Goal: Information Seeking & Learning: Learn about a topic

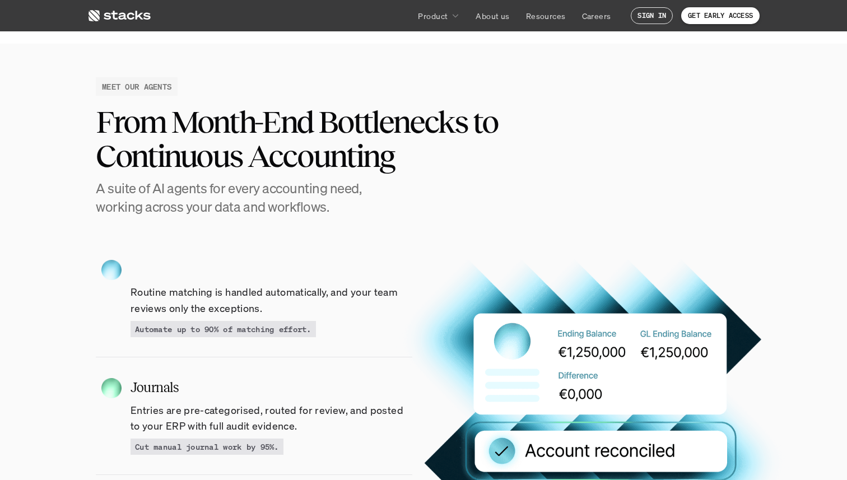
scroll to position [941, 0]
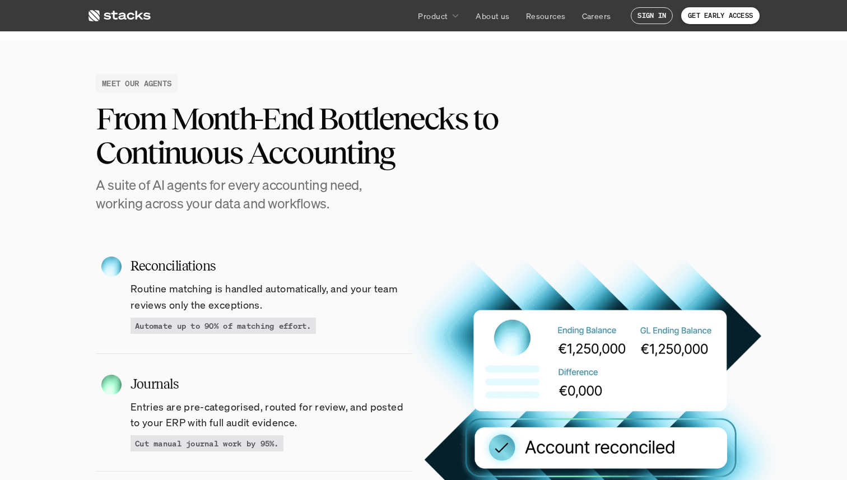
click at [272, 160] on h2 "From Month-End Bottlenecks to Continuous Accounting" at bounding box center [331, 135] width 470 height 69
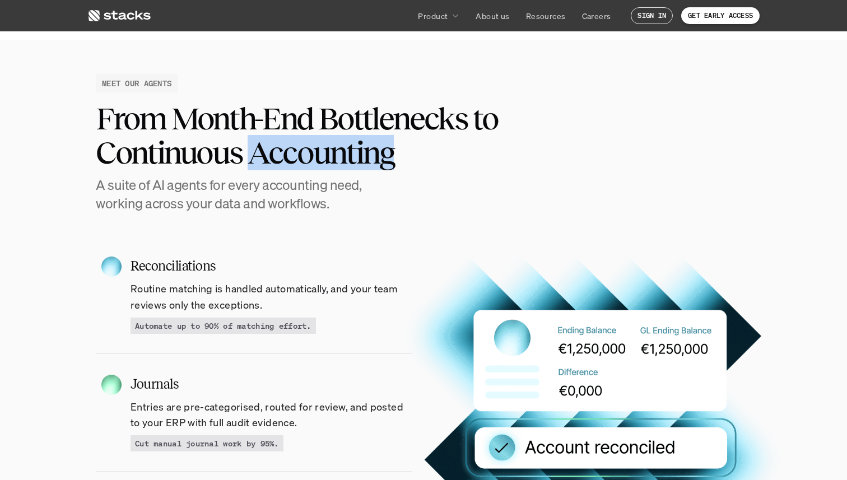
click at [272, 160] on h2 "From Month-End Bottlenecks to Continuous Accounting" at bounding box center [331, 135] width 470 height 69
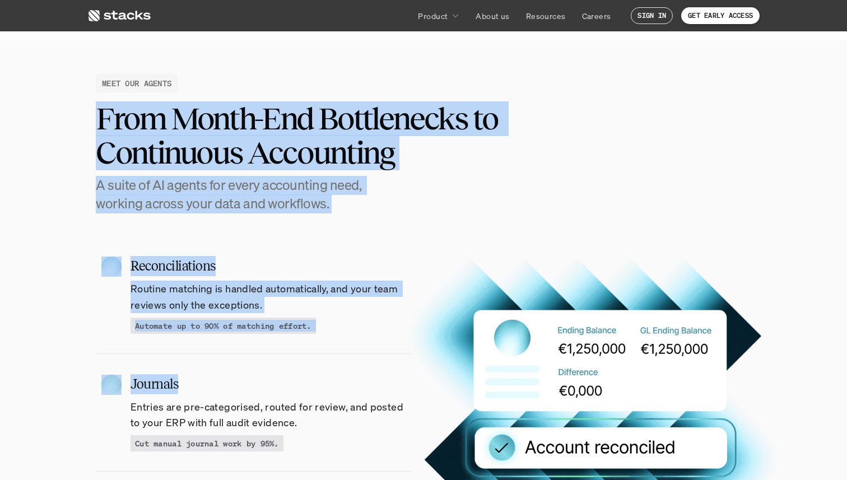
drag, startPoint x: 272, startPoint y: 160, endPoint x: 296, endPoint y: 358, distance: 199.6
click at [296, 358] on section "MEET OUR AGENTS From Month-End Bottlenecks to Continuous Accounting A suite of …" at bounding box center [423, 396] width 847 height 712
click at [296, 358] on div "Journals Entries are pre-categorised, routed for review, and posted to your ERP…" at bounding box center [254, 413] width 316 height 118
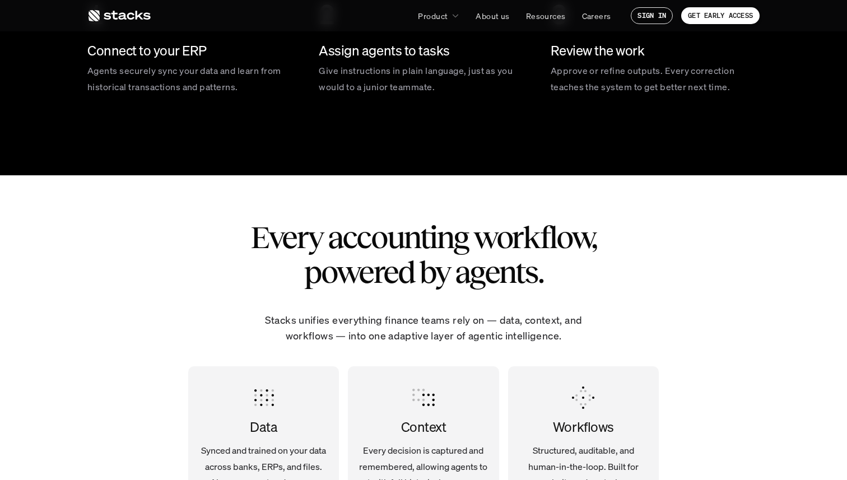
scroll to position [1845, 0]
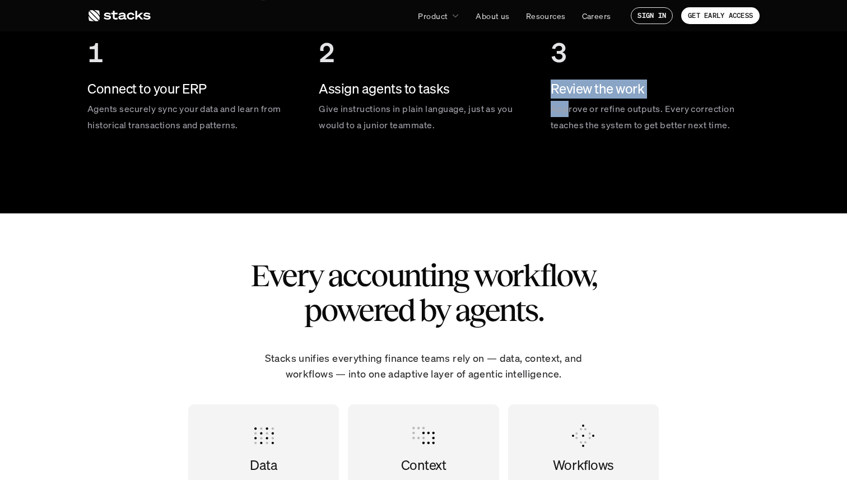
drag, startPoint x: 567, startPoint y: 113, endPoint x: 544, endPoint y: 52, distance: 65.2
click at [544, 46] on div "1 Connect to your ERP Agents securely sync your data and learn from historical …" at bounding box center [423, 85] width 672 height 124
click at [544, 52] on div "1 Connect to your ERP Agents securely sync your data and learn from historical …" at bounding box center [423, 85] width 672 height 124
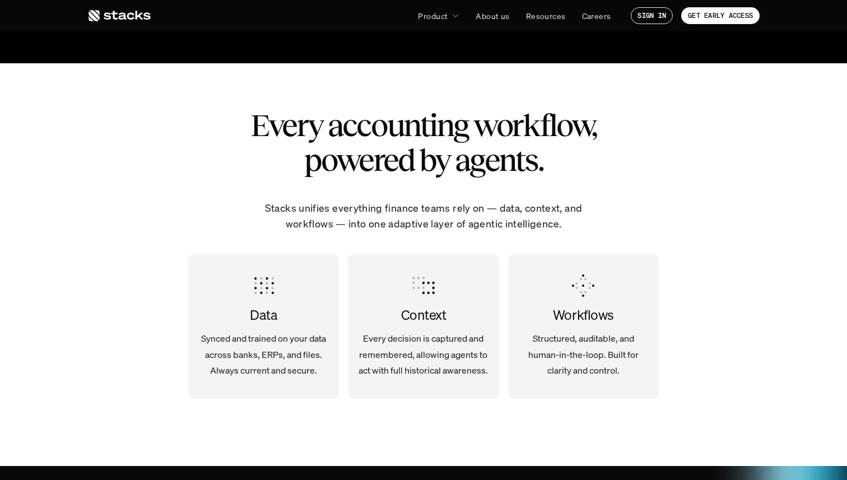
scroll to position [2085, 0]
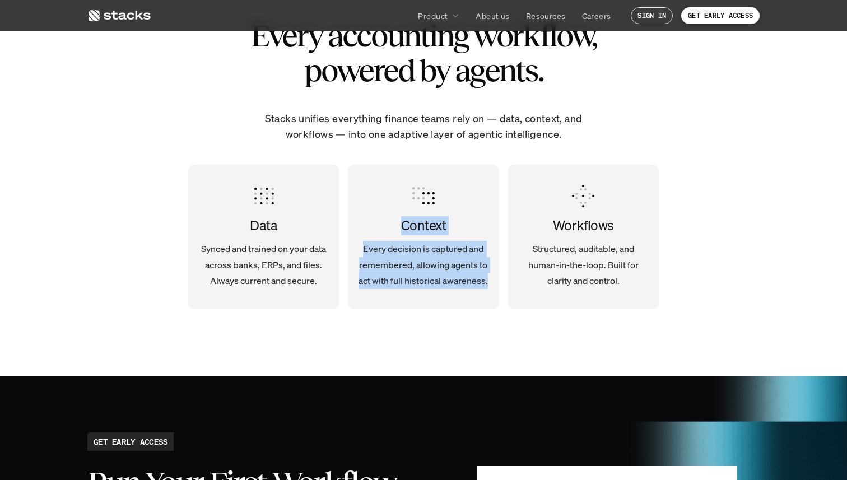
drag, startPoint x: 392, startPoint y: 178, endPoint x: 492, endPoint y: 277, distance: 141.0
click at [492, 277] on div "Context Every decision is captured and remembered, allowing agents to act with …" at bounding box center [423, 237] width 151 height 122
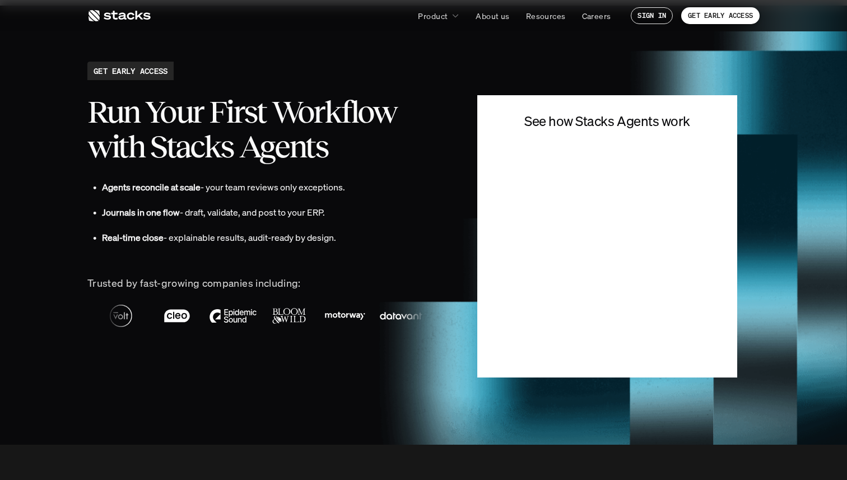
scroll to position [2555, 0]
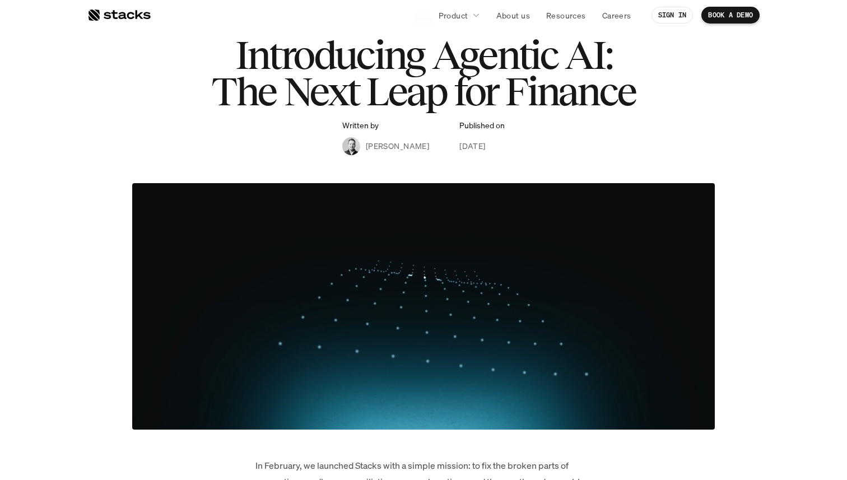
scroll to position [71, 0]
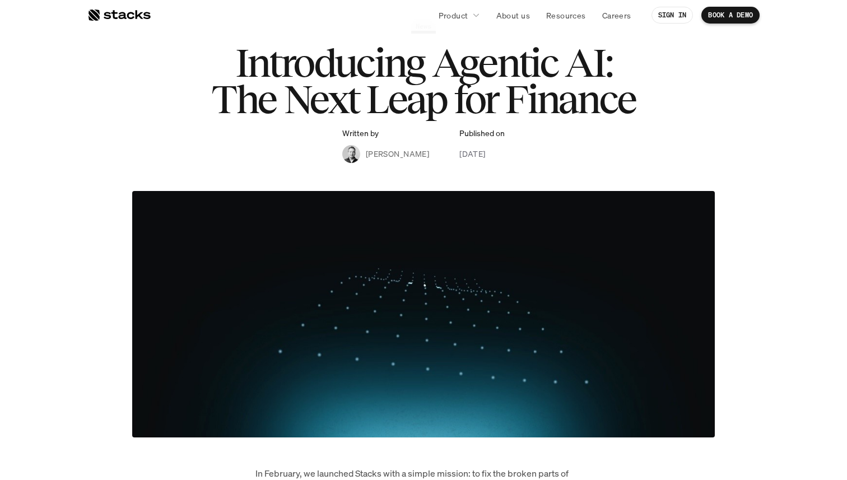
click at [356, 97] on h1 "Introducing Agentic AI: The Next Leap for Finance" at bounding box center [423, 81] width 448 height 73
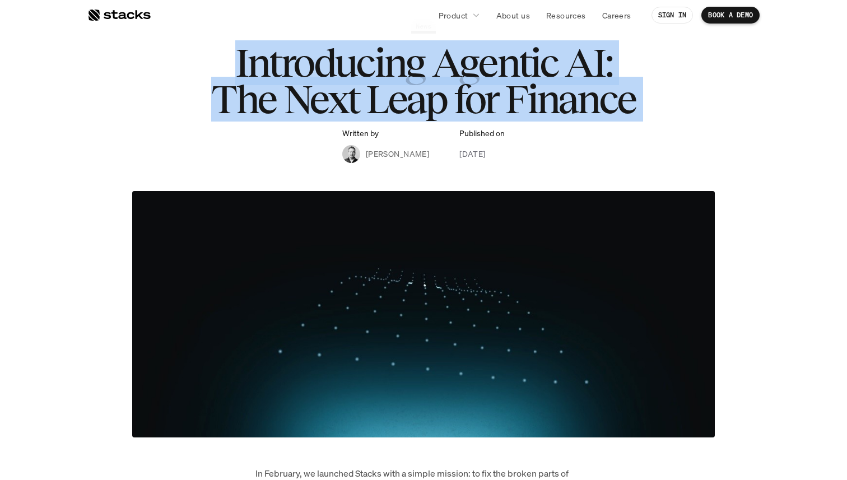
click at [356, 97] on h1 "Introducing Agentic AI: The Next Leap for Finance" at bounding box center [423, 81] width 448 height 73
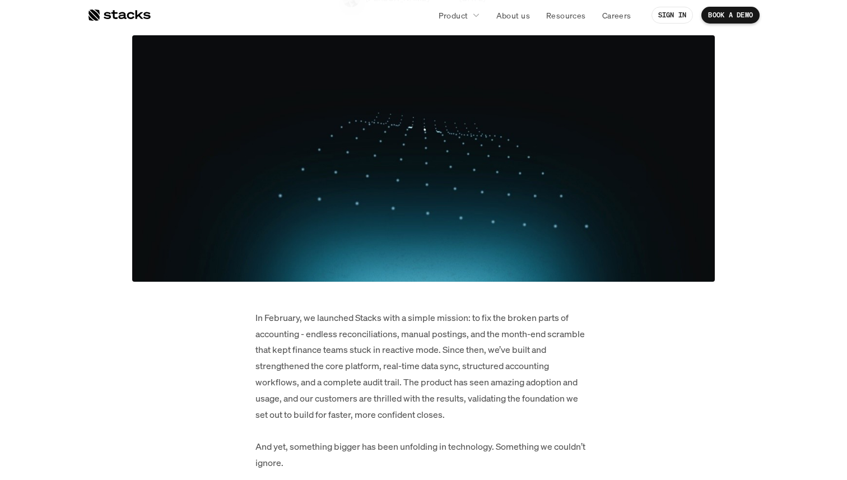
scroll to position [191, 0]
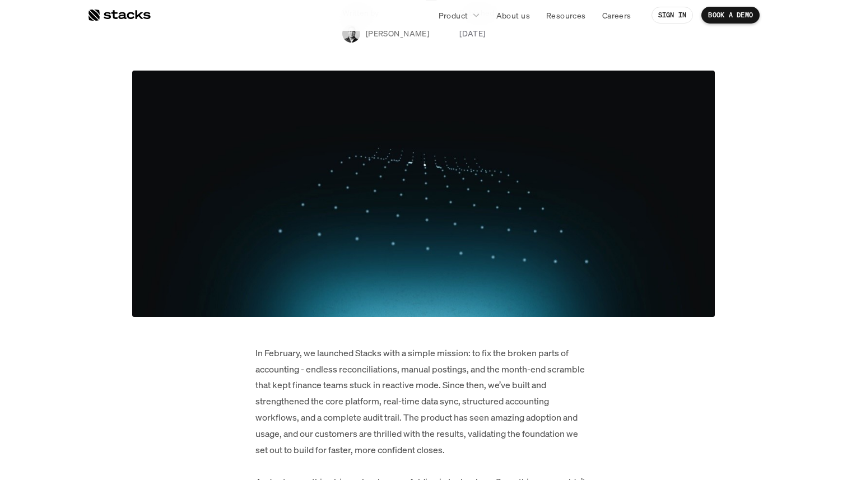
click at [419, 369] on p "In February, we launched Stacks with a simple mission: to fix the broken parts …" at bounding box center [423, 425] width 336 height 161
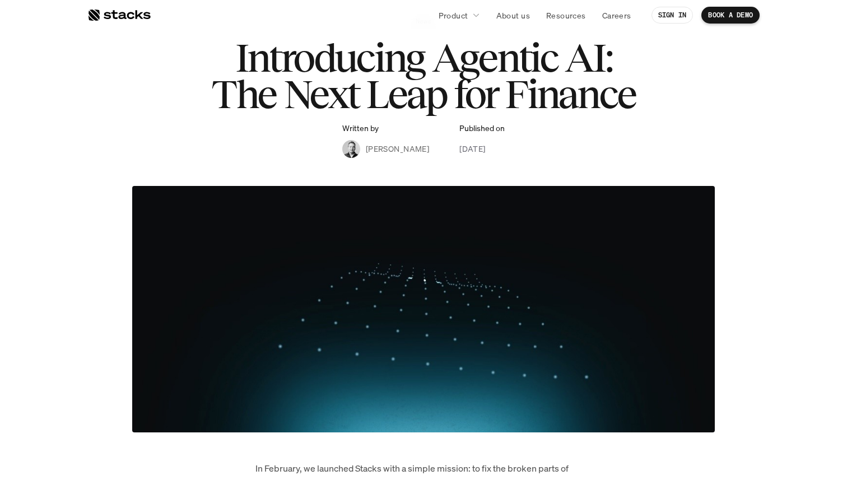
scroll to position [78, 0]
